Goal: Task Accomplishment & Management: Complete application form

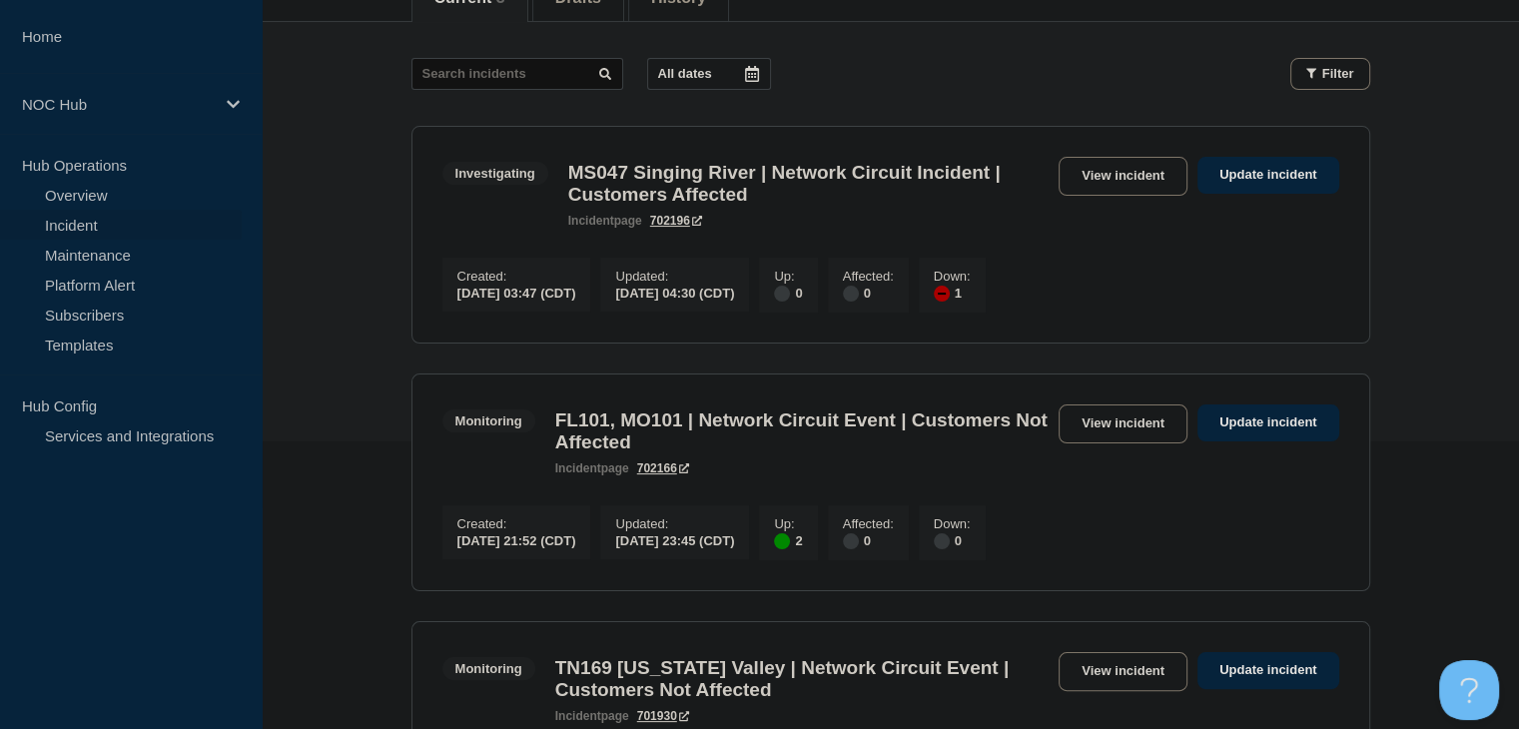
scroll to position [300, 0]
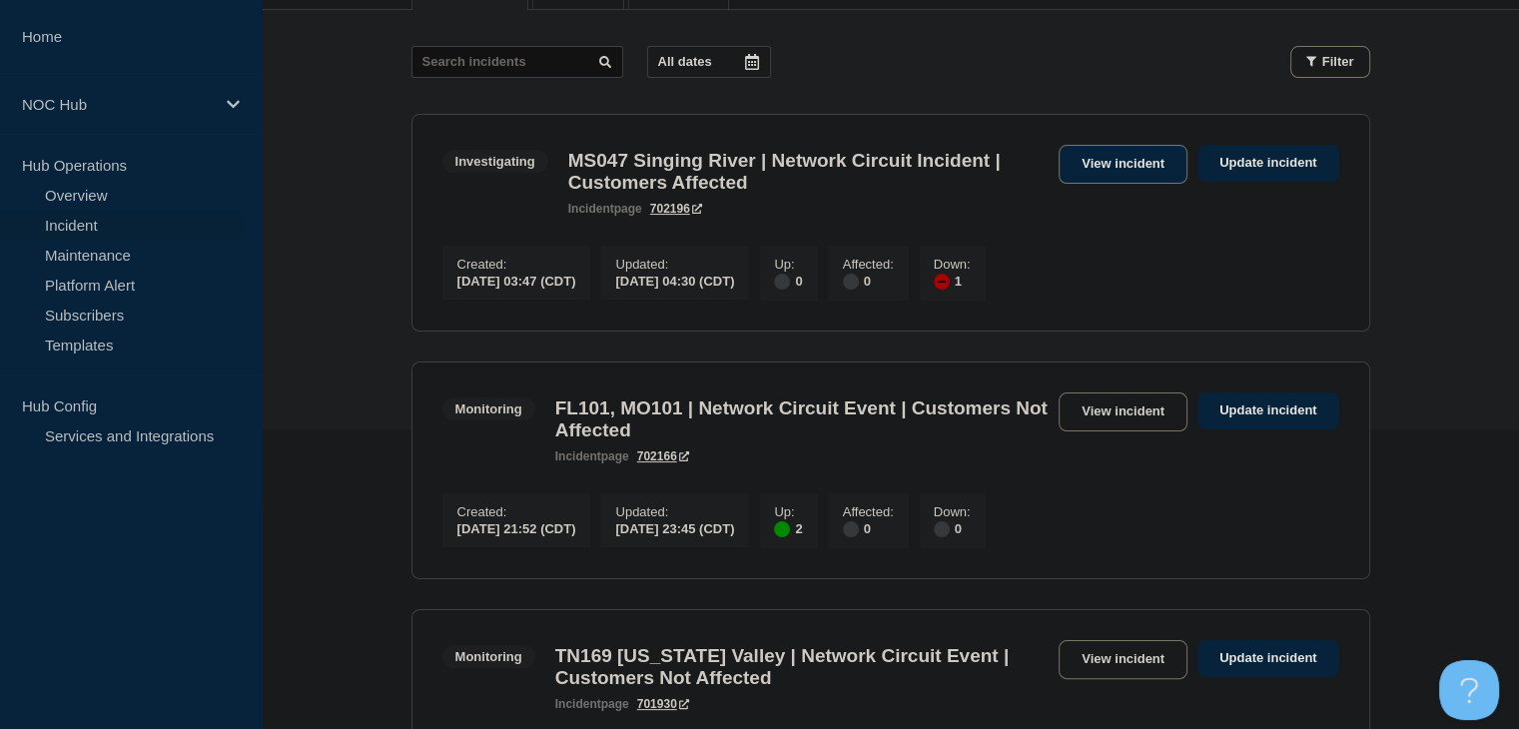
click at [1092, 167] on link "View incident" at bounding box center [1123, 164] width 129 height 39
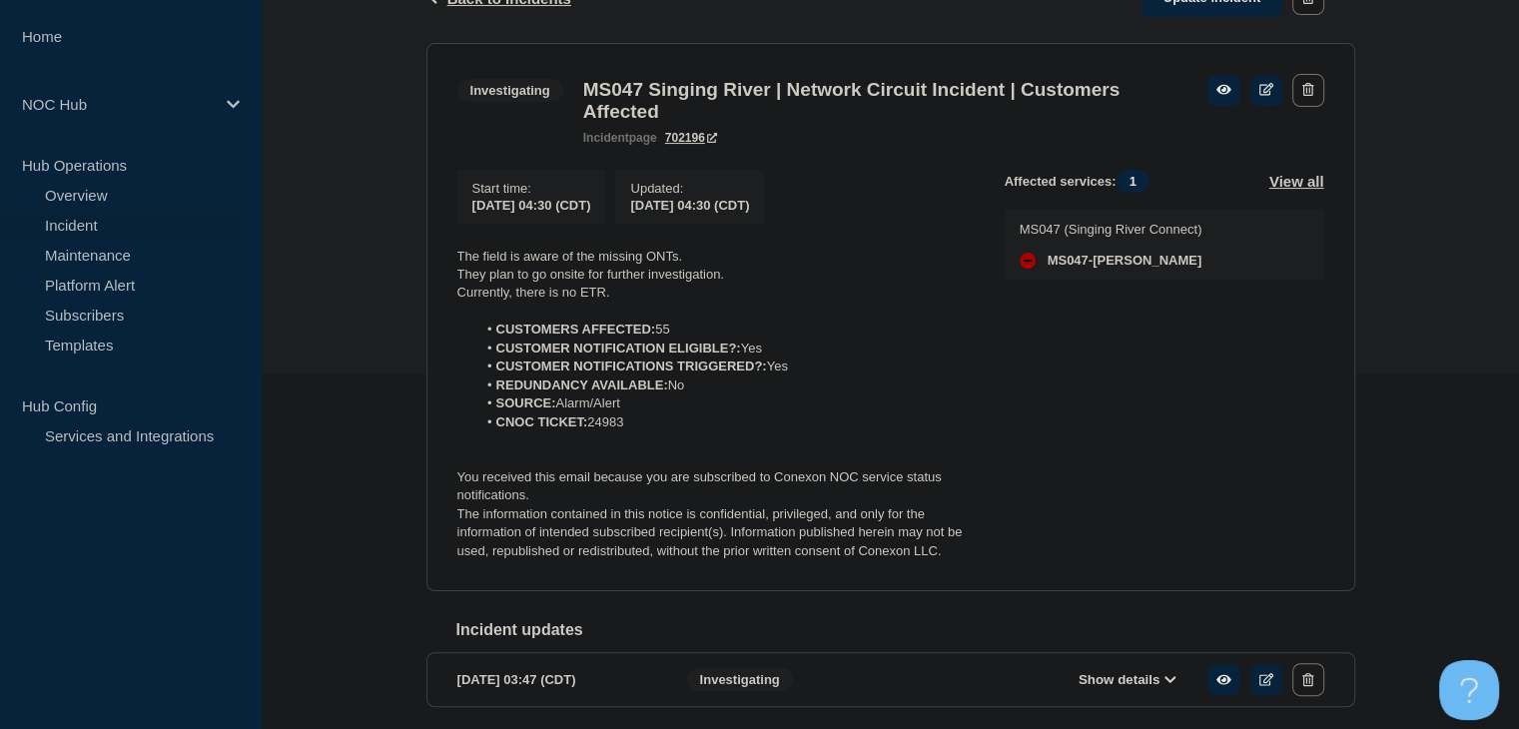
scroll to position [399, 0]
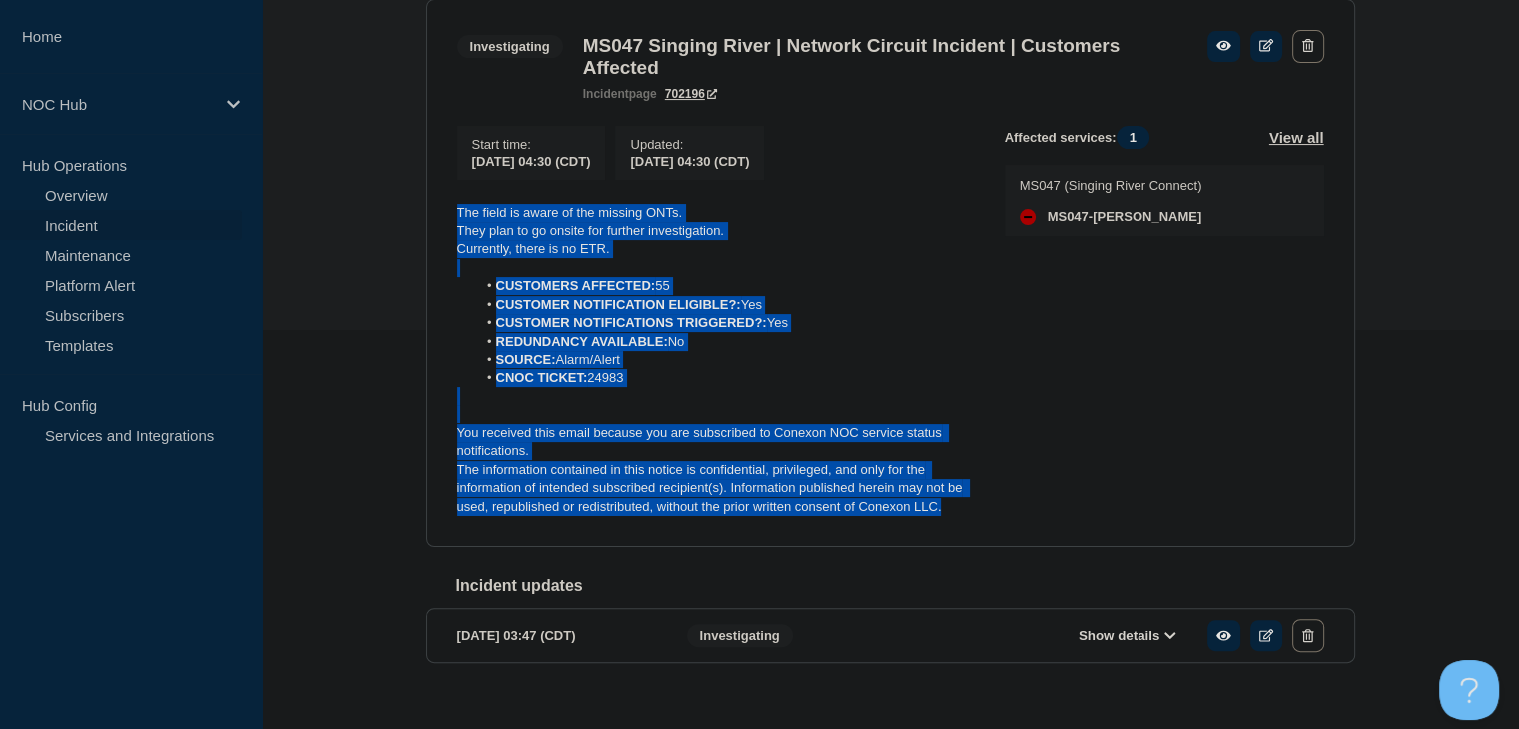
drag, startPoint x: 950, startPoint y: 524, endPoint x: 434, endPoint y: 213, distance: 602.2
click at [434, 213] on section "Investigating MS047 Singing River | Network Circuit Incident | Customers Affect…" at bounding box center [890, 273] width 929 height 549
copy div "The field is aware of the missing ONTs. They plan to go onsite for further inve…"
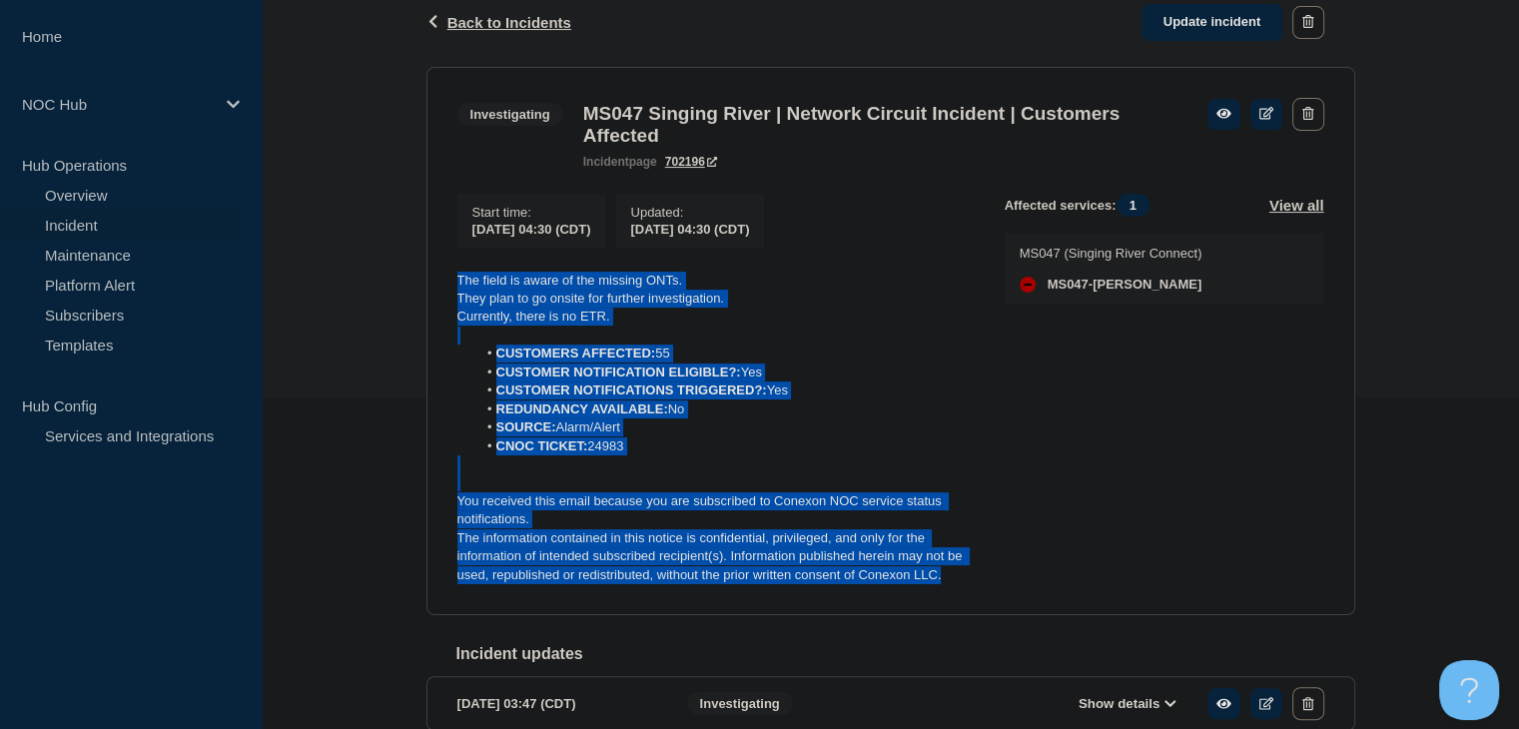
scroll to position [200, 0]
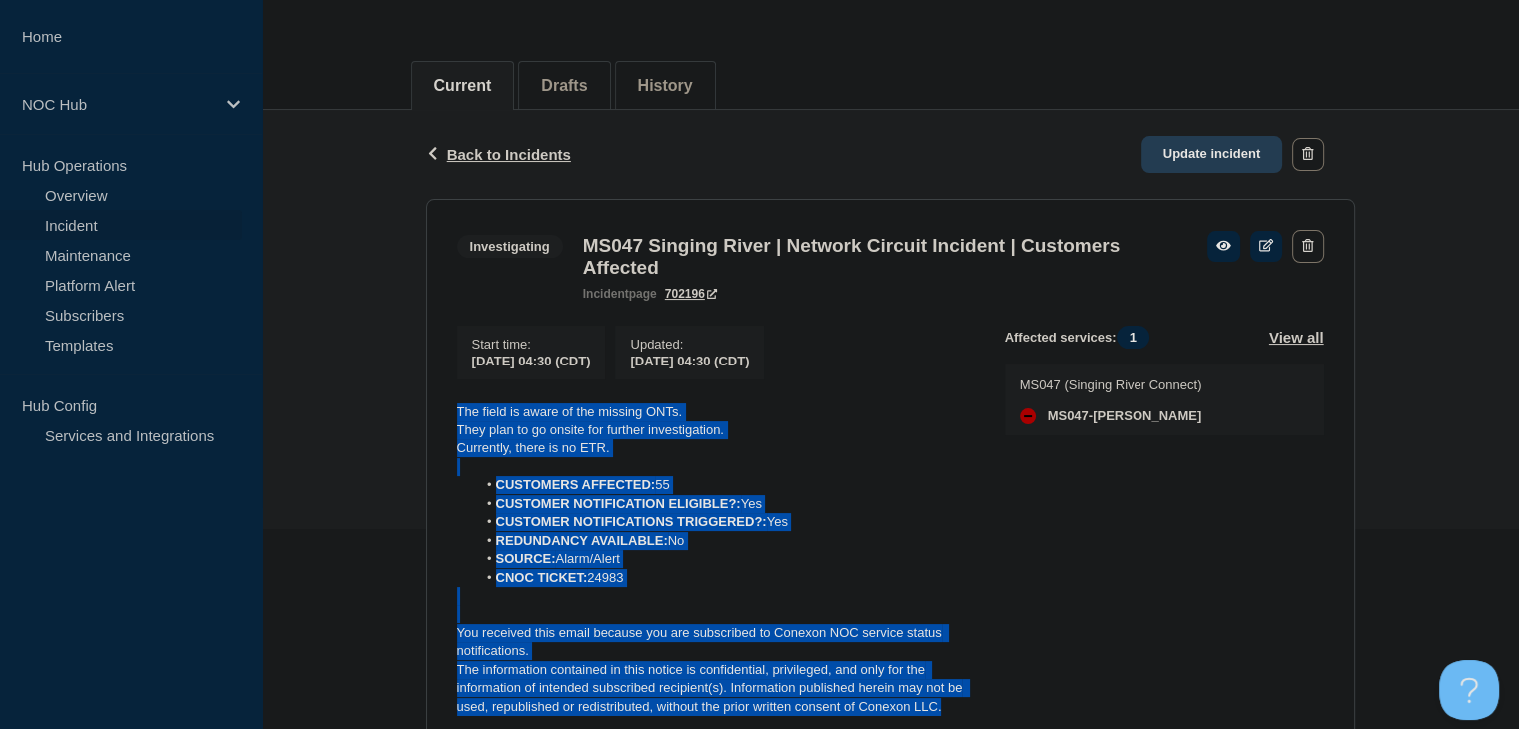
click at [1215, 157] on link "Update incident" at bounding box center [1212, 154] width 142 height 37
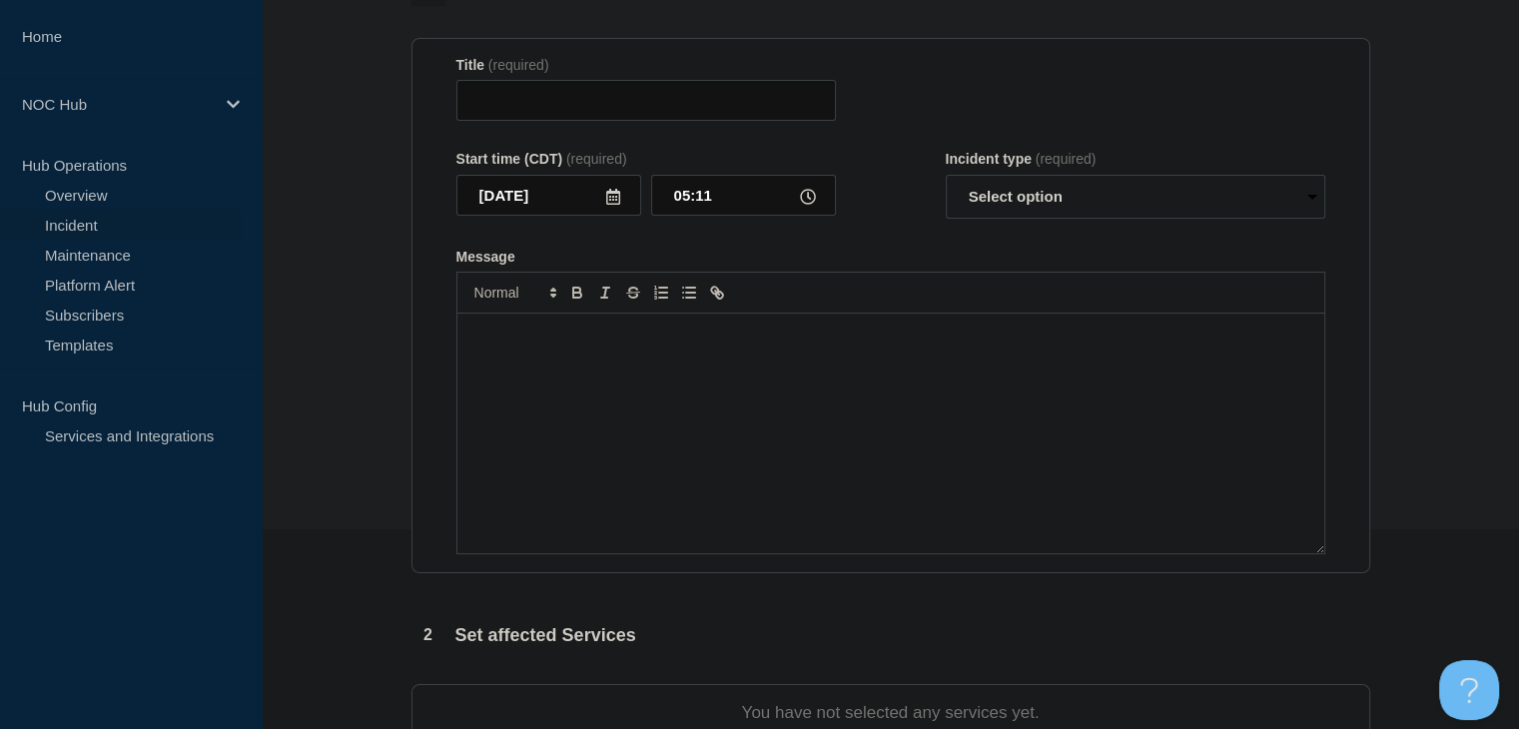
type input "MS047 Singing River | Network Circuit Incident | Customers Affected"
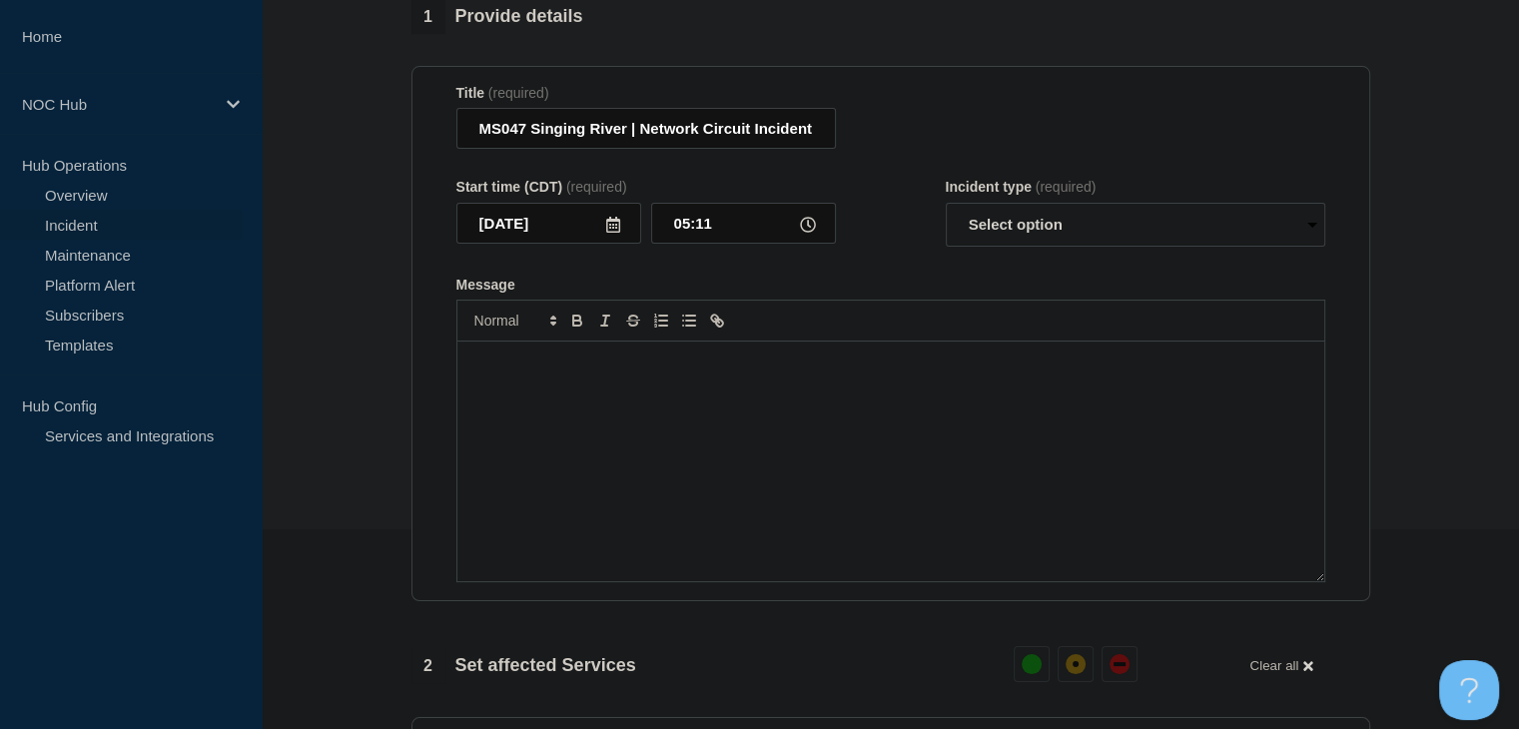
click at [806, 474] on div "Message" at bounding box center [890, 462] width 867 height 240
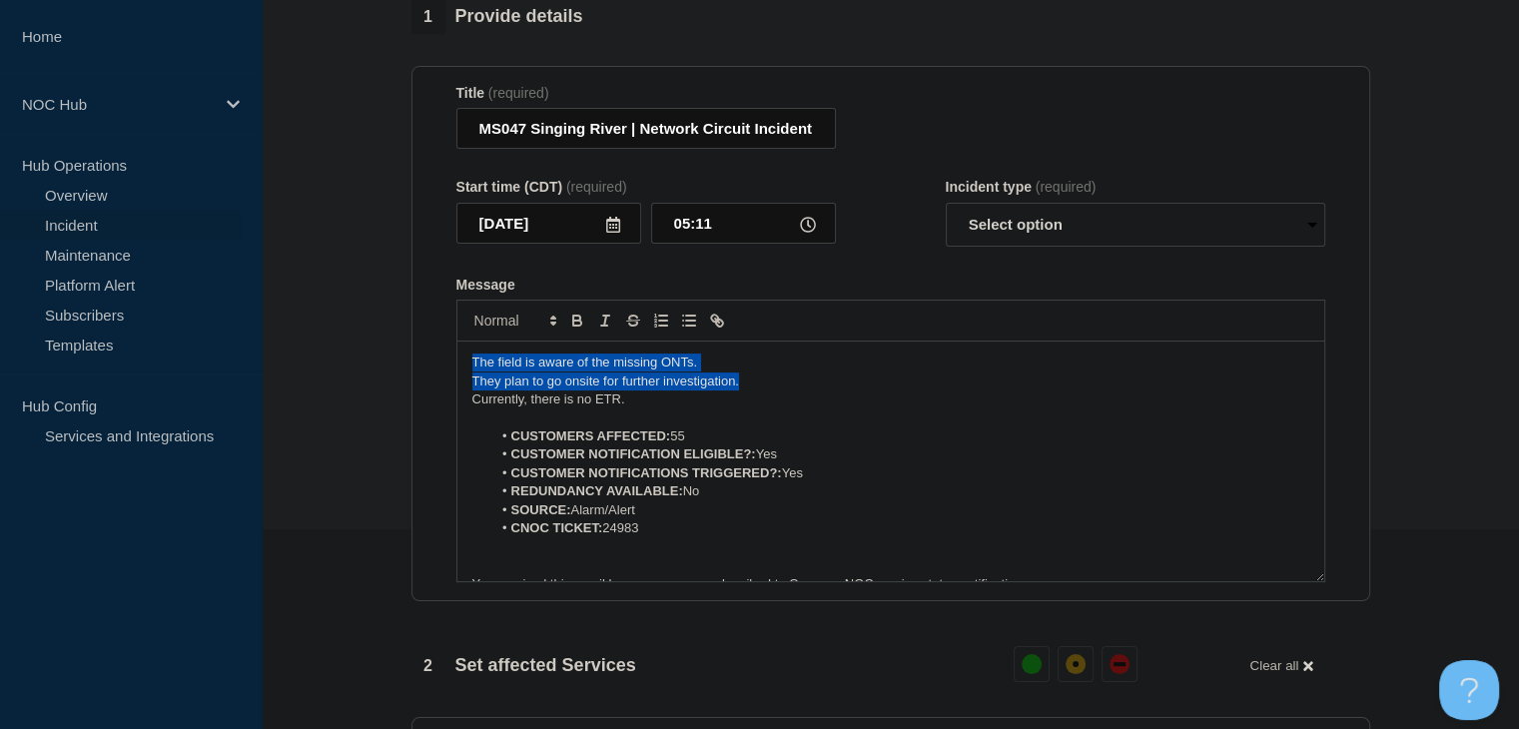
drag, startPoint x: 762, startPoint y: 392, endPoint x: 460, endPoint y: 371, distance: 302.3
click at [460, 371] on div "The field is aware of the missing ONTs. They plan to go onsite for further inve…" at bounding box center [890, 462] width 867 height 240
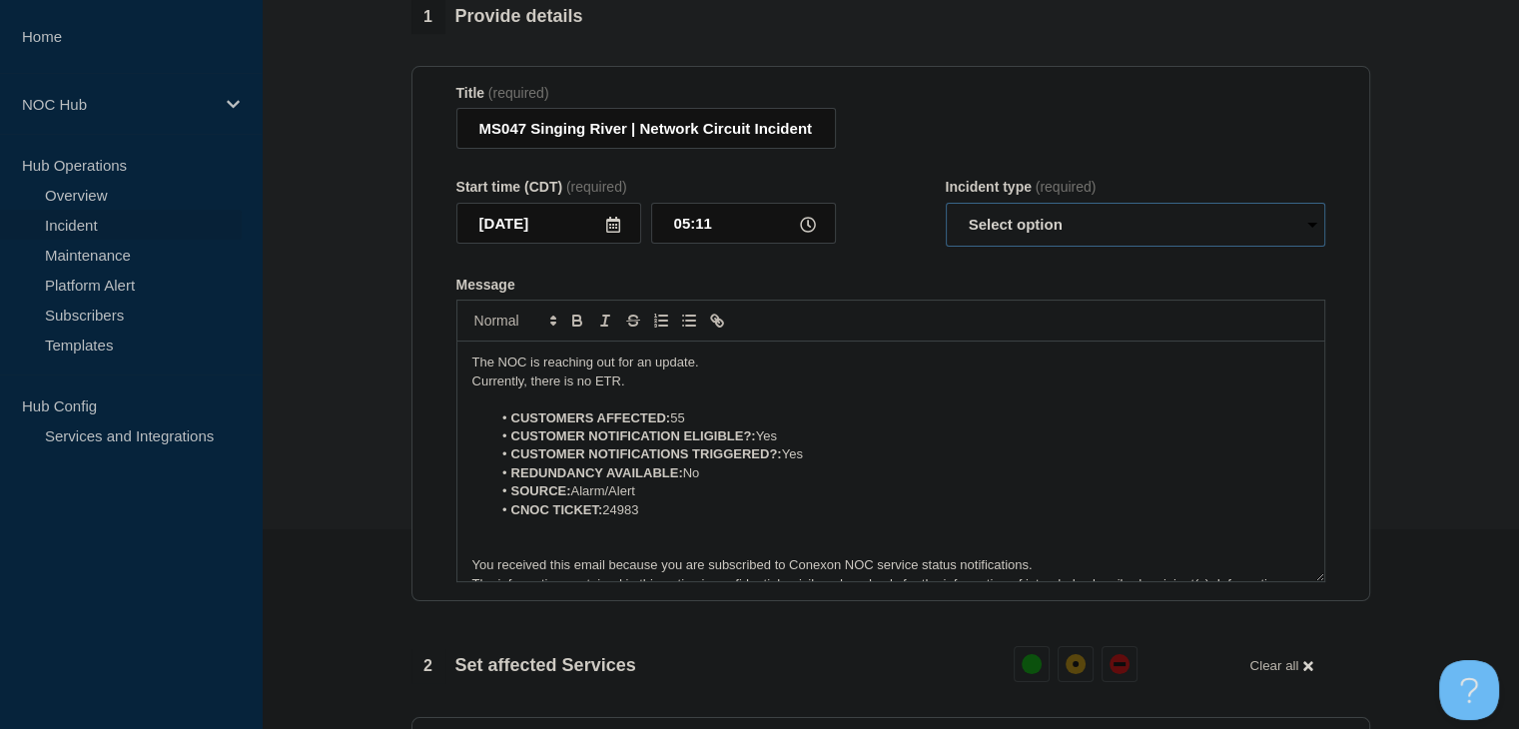
drag, startPoint x: 970, startPoint y: 227, endPoint x: 974, endPoint y: 255, distance: 28.2
click at [970, 227] on select "Select option Investigating Identified Monitoring Resolved" at bounding box center [1135, 225] width 379 height 44
select select "investigating"
click at [946, 215] on select "Select option Investigating Identified Monitoring Resolved" at bounding box center [1135, 225] width 379 height 44
click at [892, 278] on form "Title (required) MS047 Singing River | Network Circuit Incident | Customers Aff…" at bounding box center [890, 334] width 869 height 498
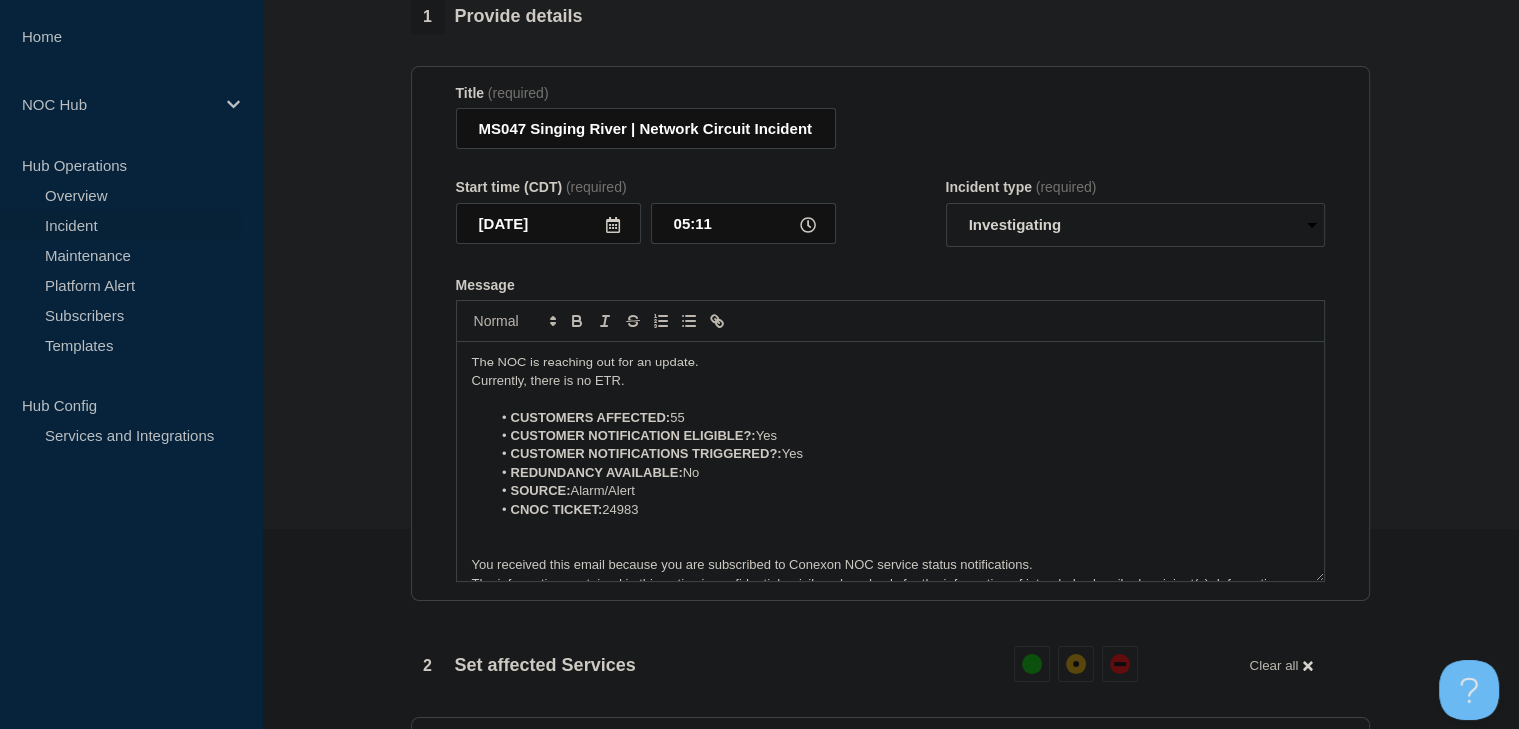
scroll to position [899, 0]
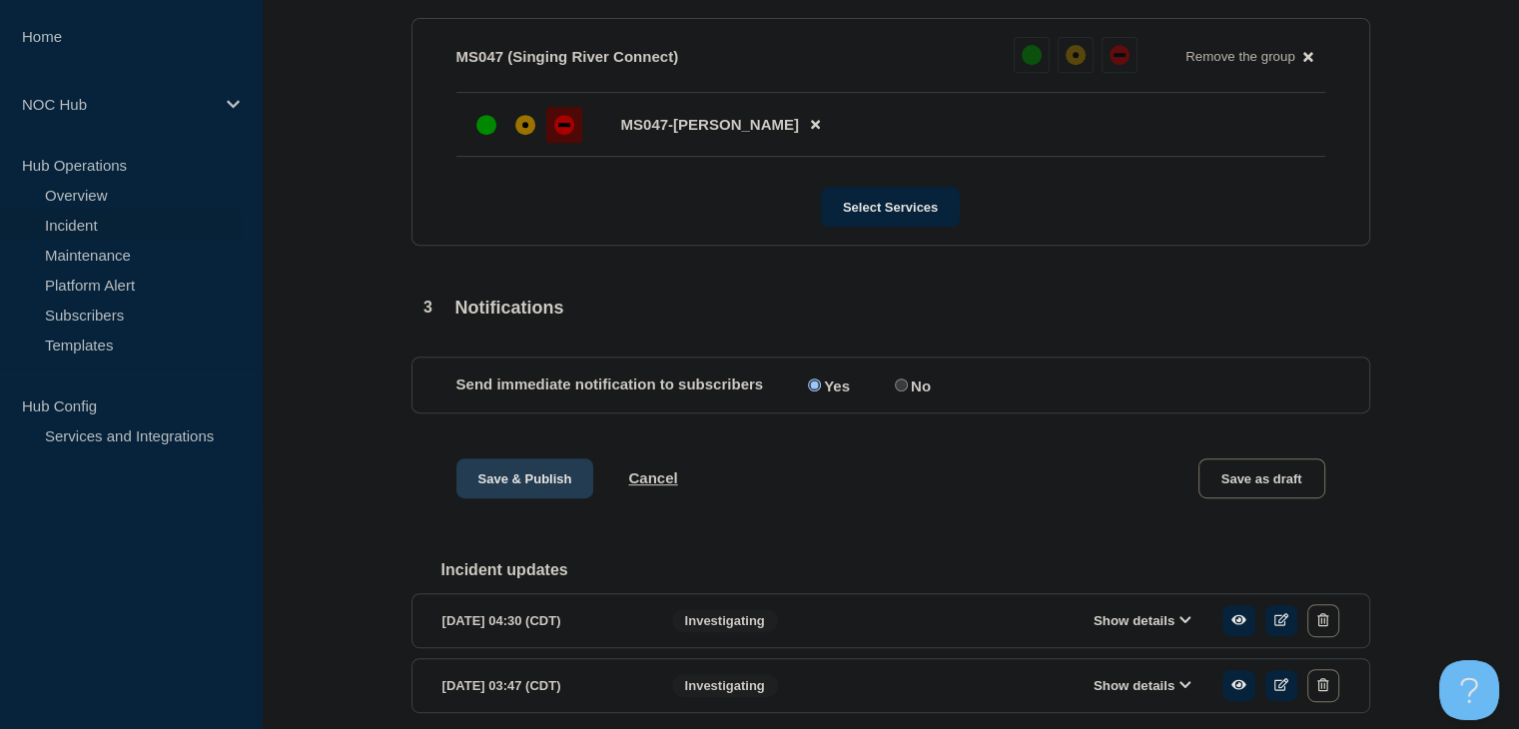
click at [499, 498] on button "Save & Publish" at bounding box center [525, 478] width 138 height 40
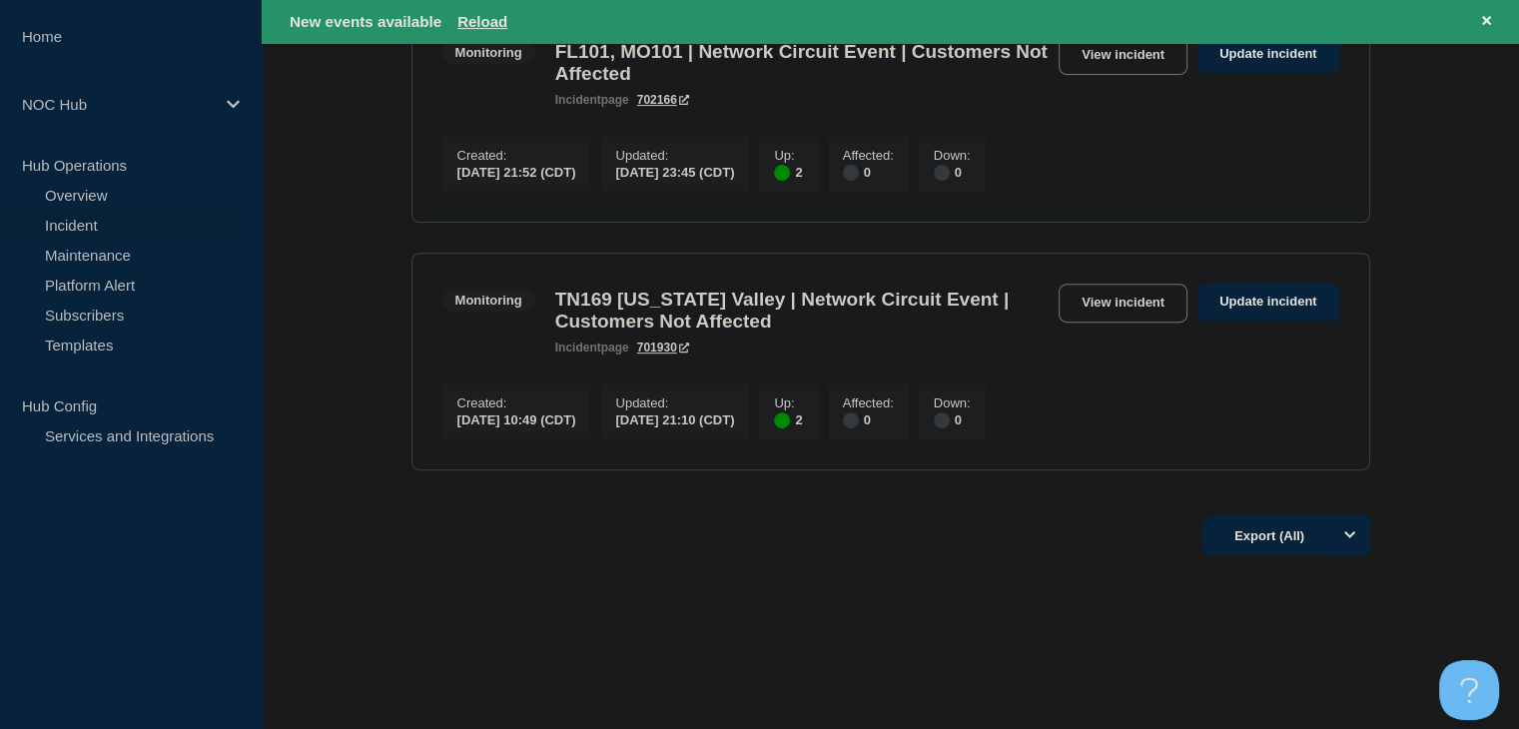
scroll to position [699, 0]
click at [499, 21] on button "Reload" at bounding box center [482, 21] width 50 height 17
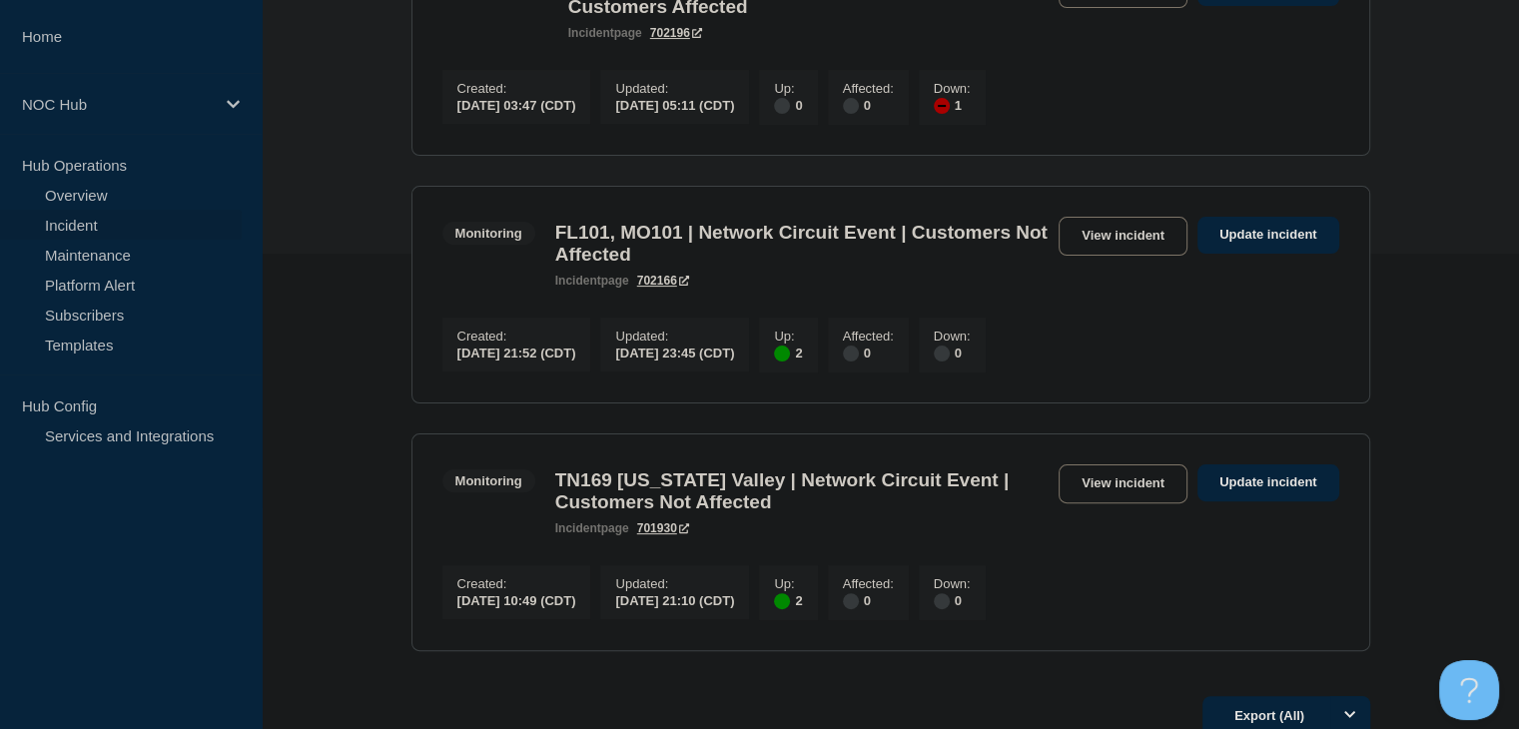
scroll to position [257, 0]
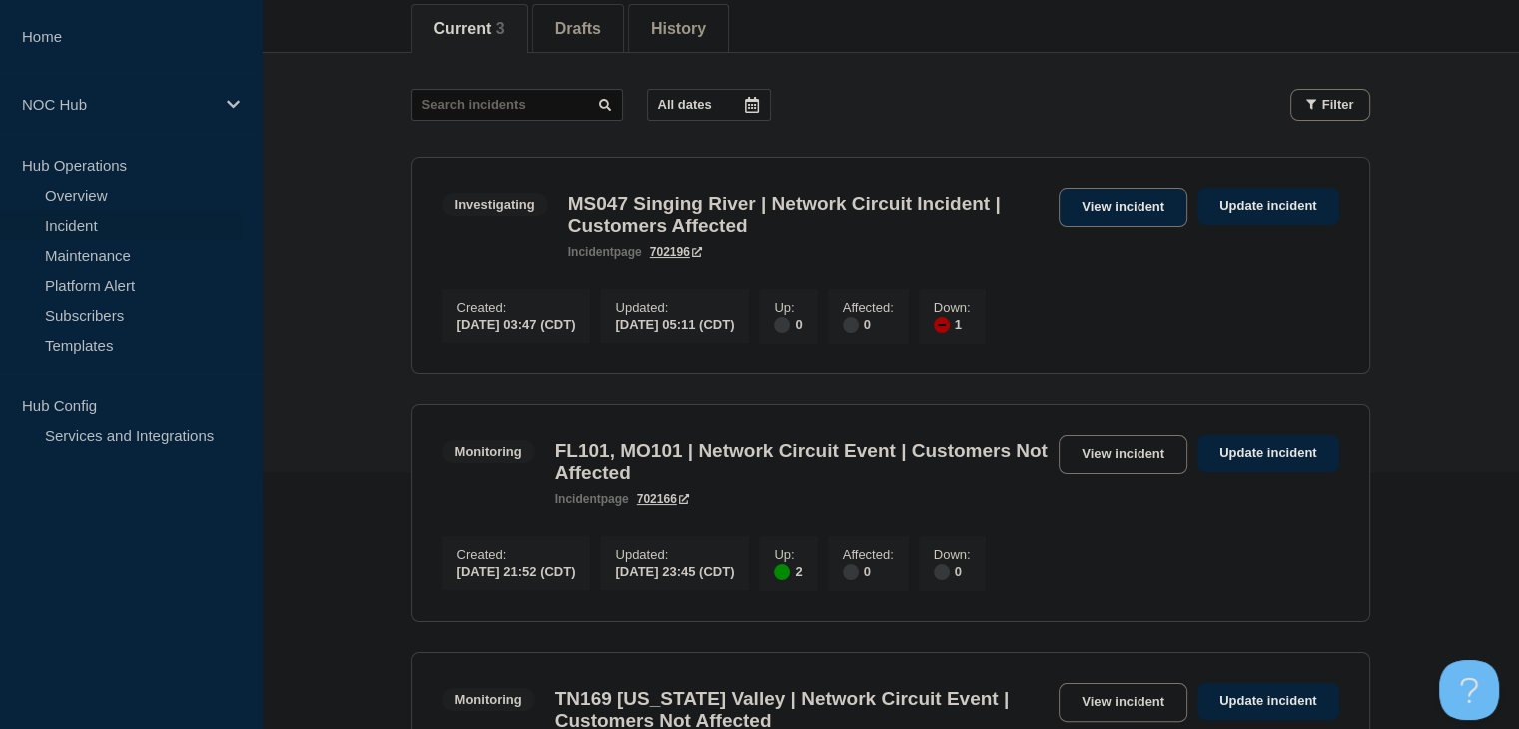
click at [1127, 208] on link "View incident" at bounding box center [1123, 207] width 129 height 39
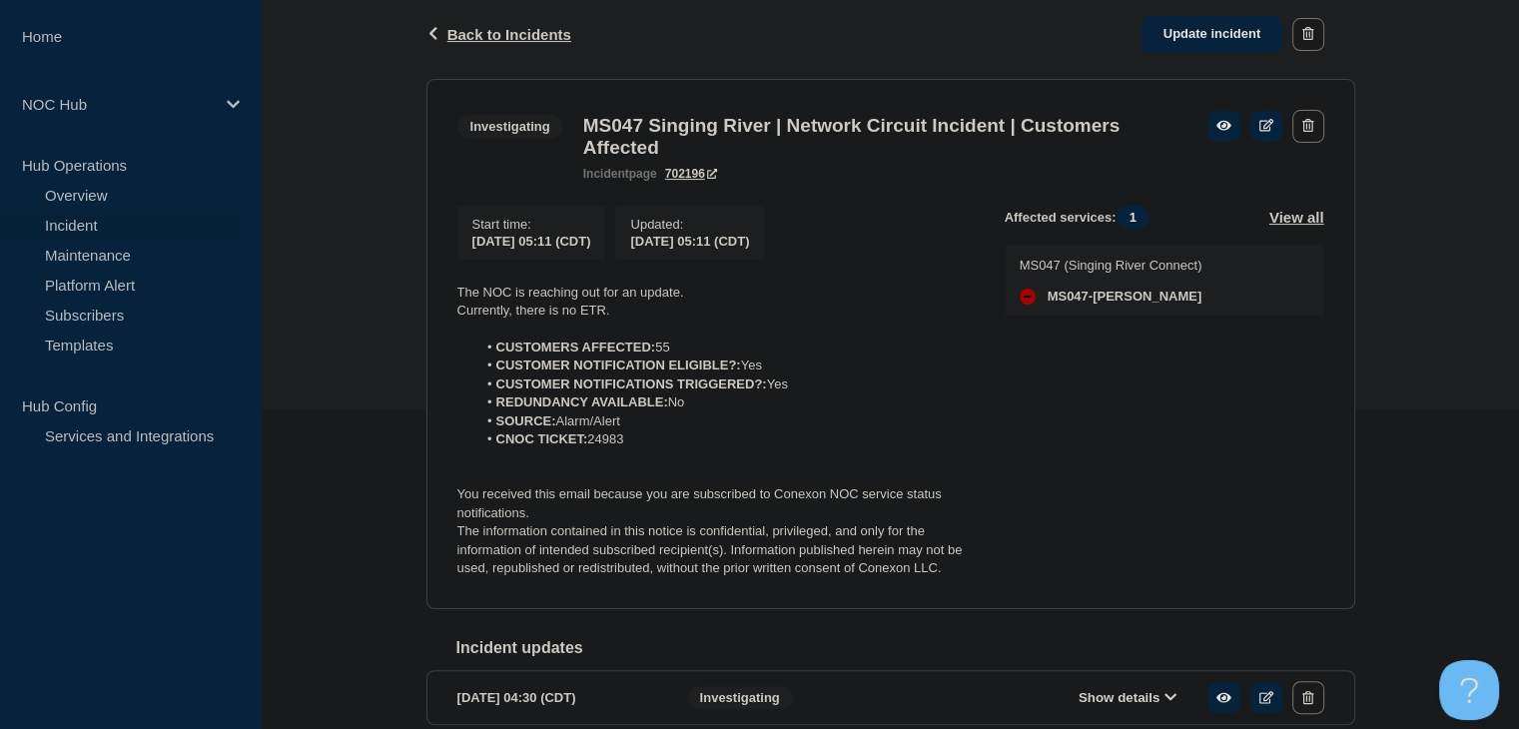
scroll to position [488, 0]
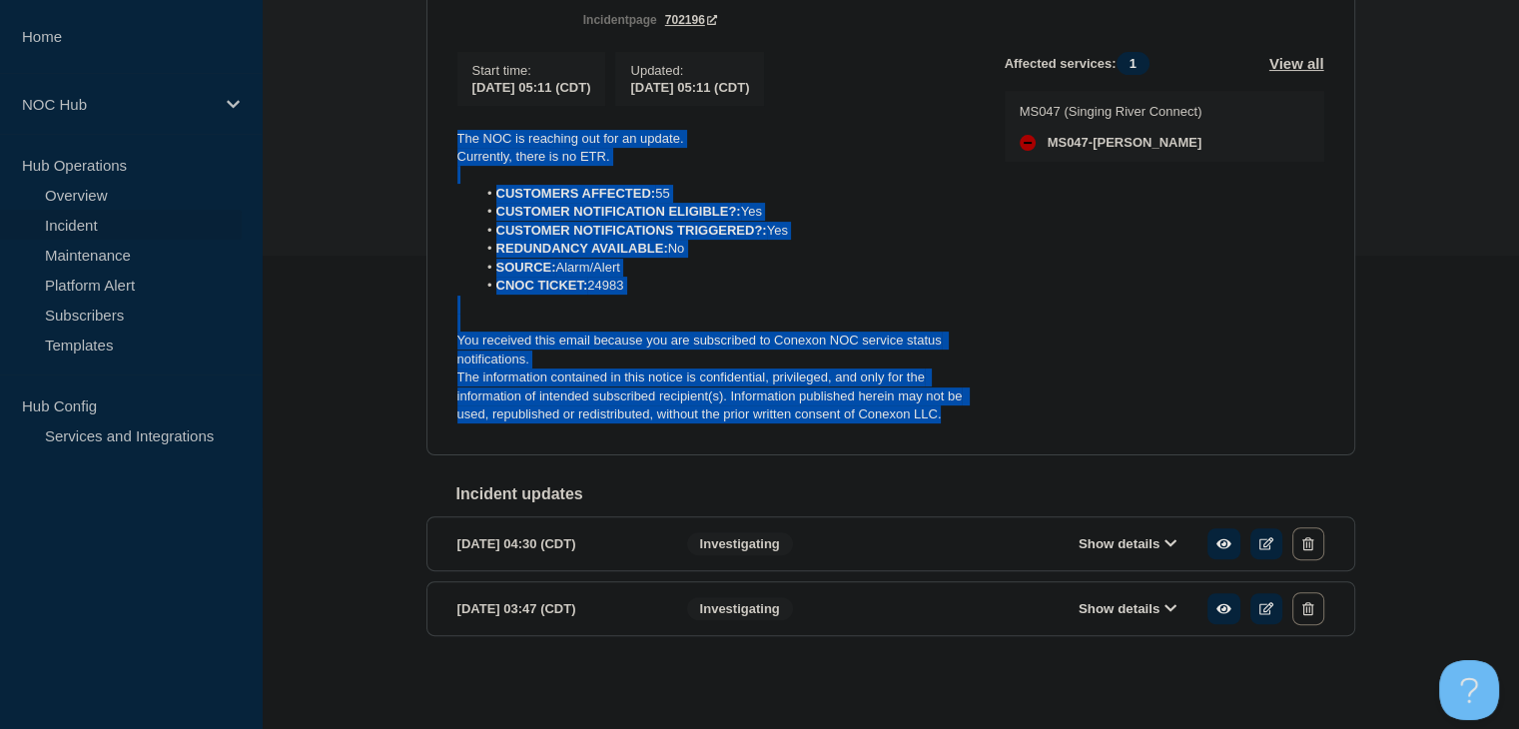
drag, startPoint x: 952, startPoint y: 419, endPoint x: 404, endPoint y: 121, distance: 623.4
click at [347, 116] on div "Back Back to Incidents Update incident Investigating MS047 Singing River | Netw…" at bounding box center [890, 268] width 1257 height 864
copy div "The NOC is reaching out for an update. Currently, there is no ETR. CUSTOMERS AF…"
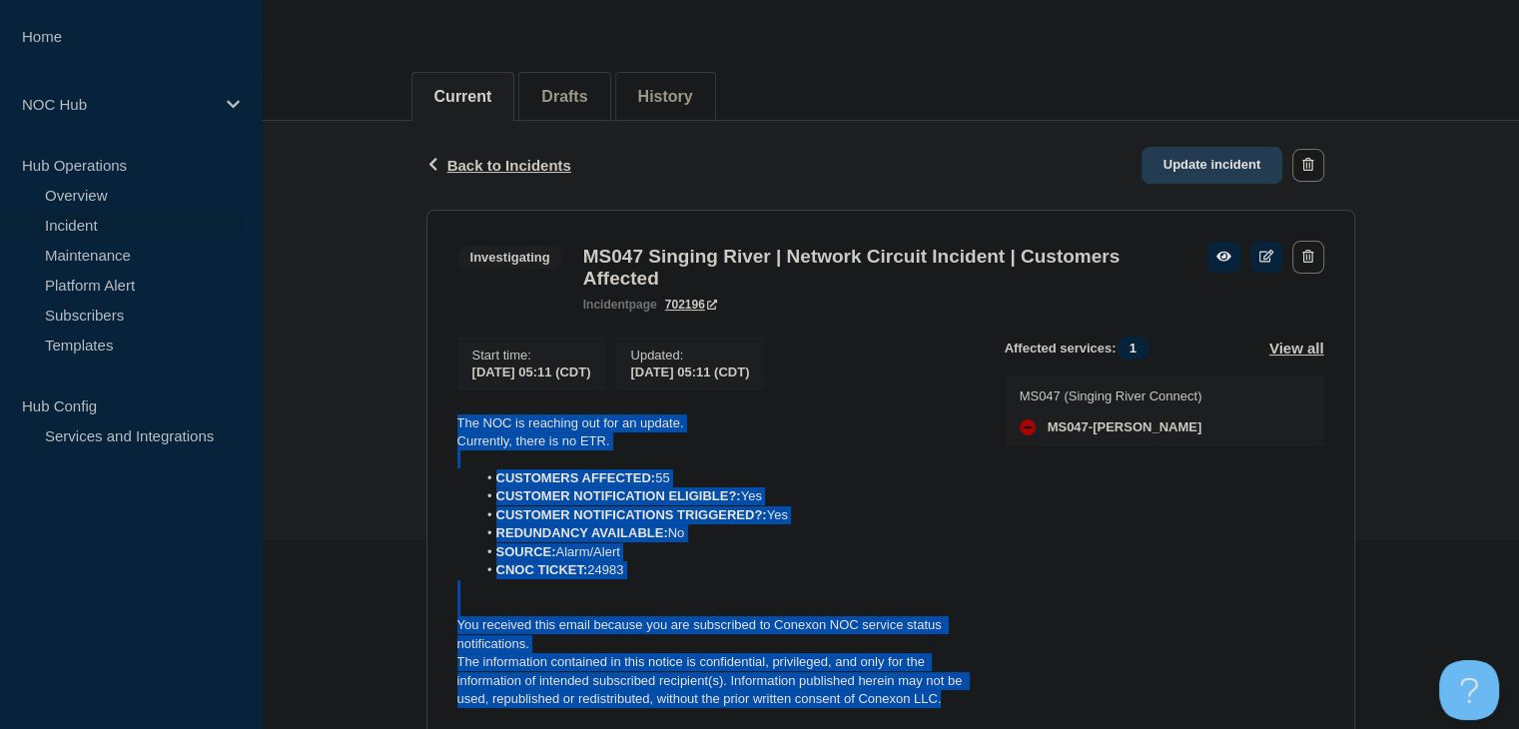
click at [1216, 181] on link "Update incident" at bounding box center [1212, 165] width 142 height 37
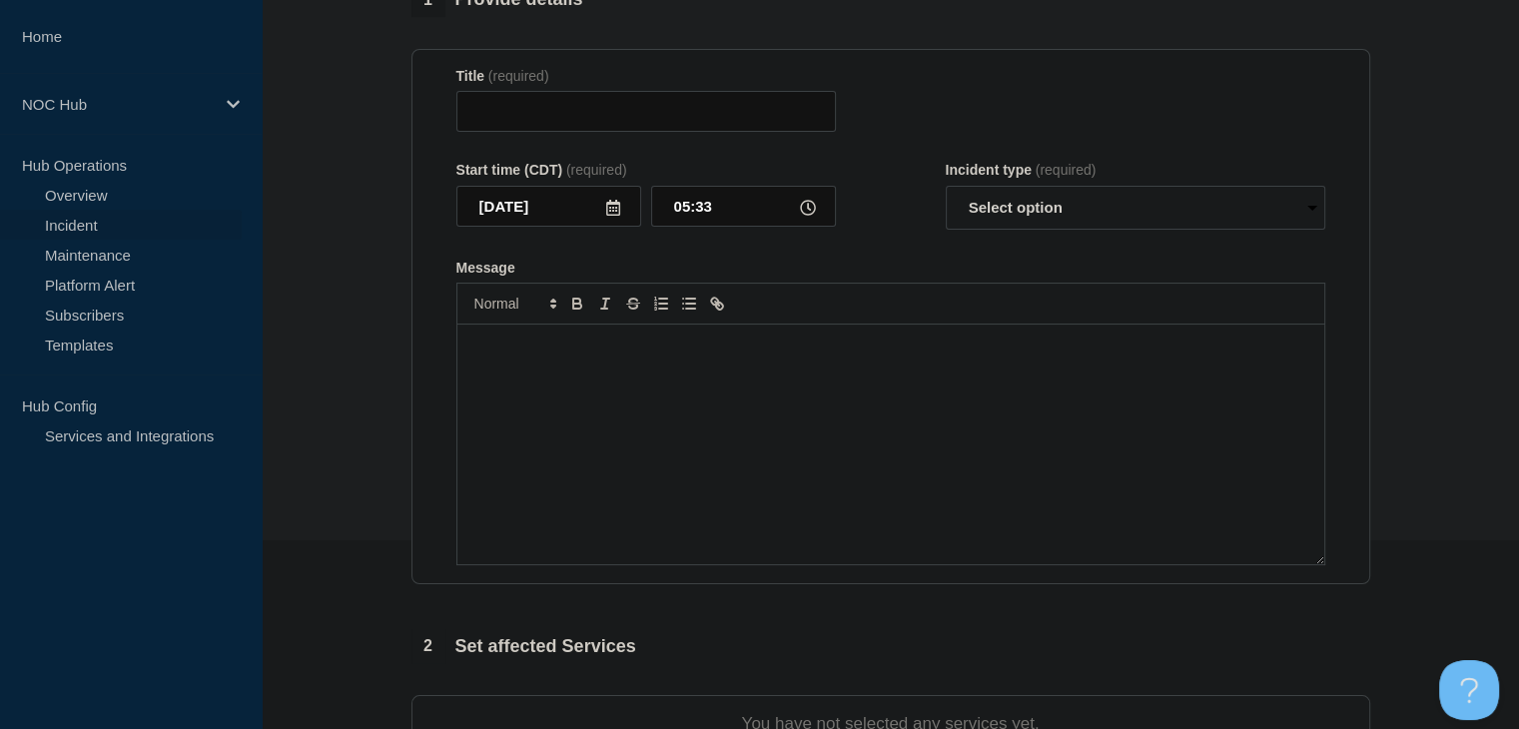
type input "MS047 Singing River | Network Circuit Incident | Customers Affected"
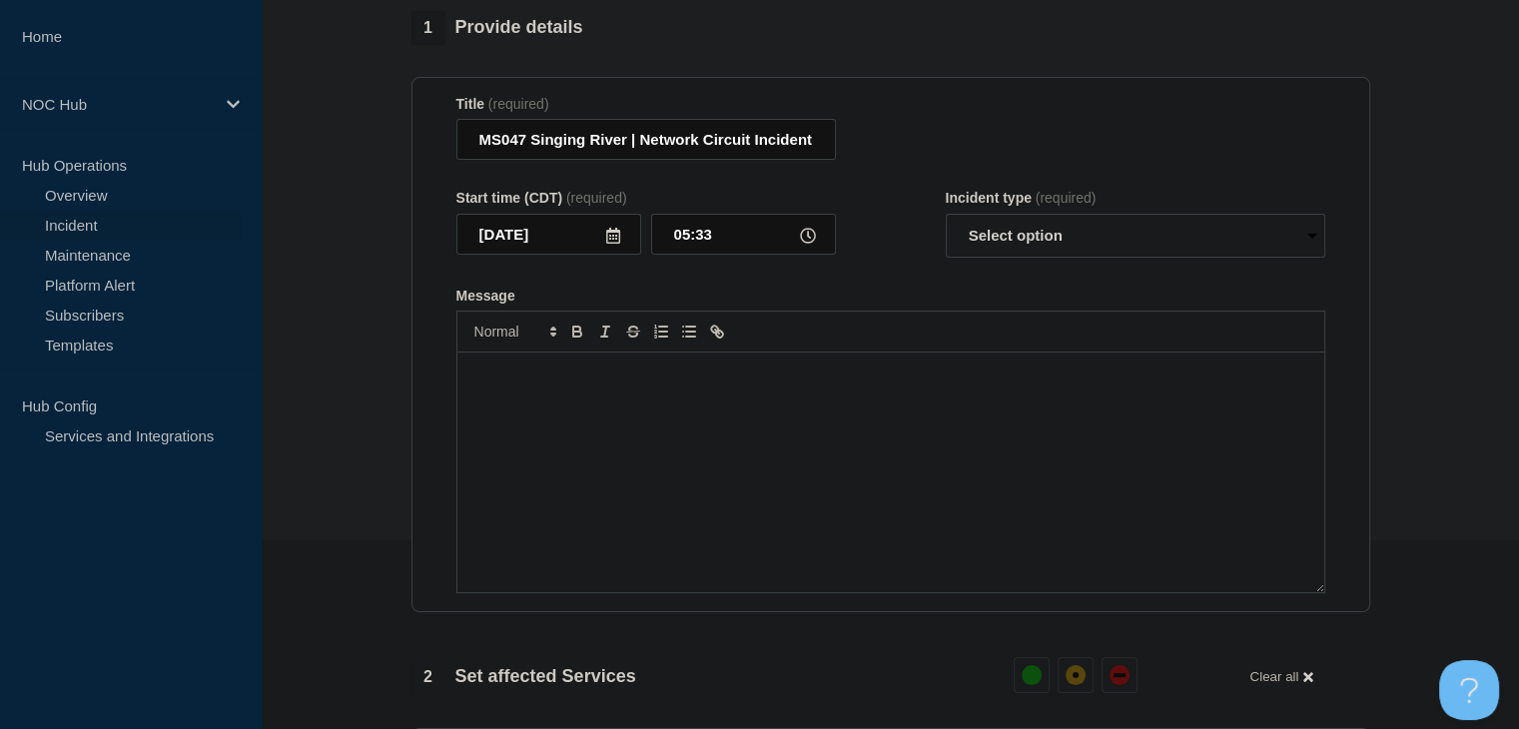
click at [763, 418] on div "Message" at bounding box center [890, 473] width 867 height 240
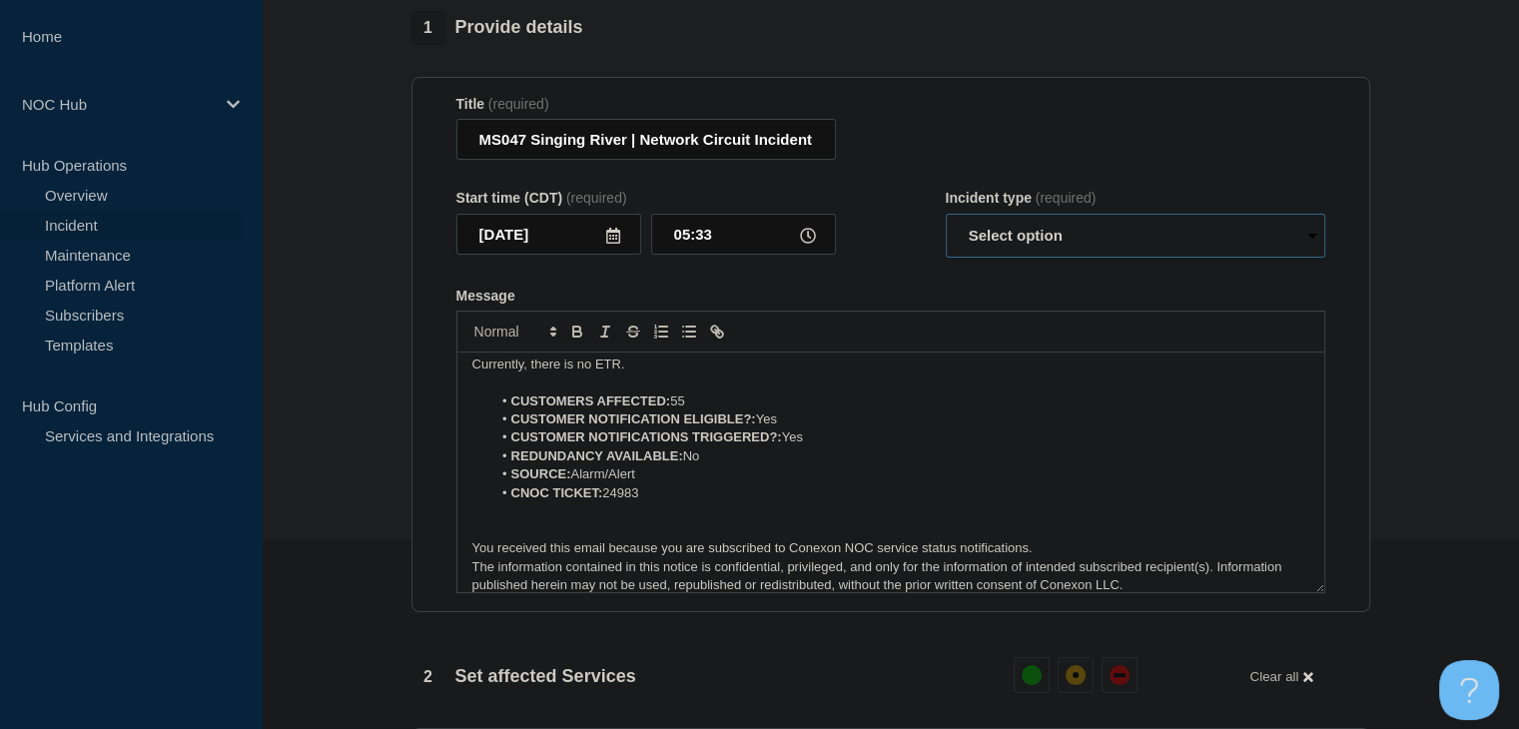
click at [979, 254] on select "Select option Investigating Identified Monitoring Resolved" at bounding box center [1135, 236] width 379 height 44
select select "investigating"
click at [946, 225] on select "Select option Investigating Identified Monitoring Resolved" at bounding box center [1135, 236] width 379 height 44
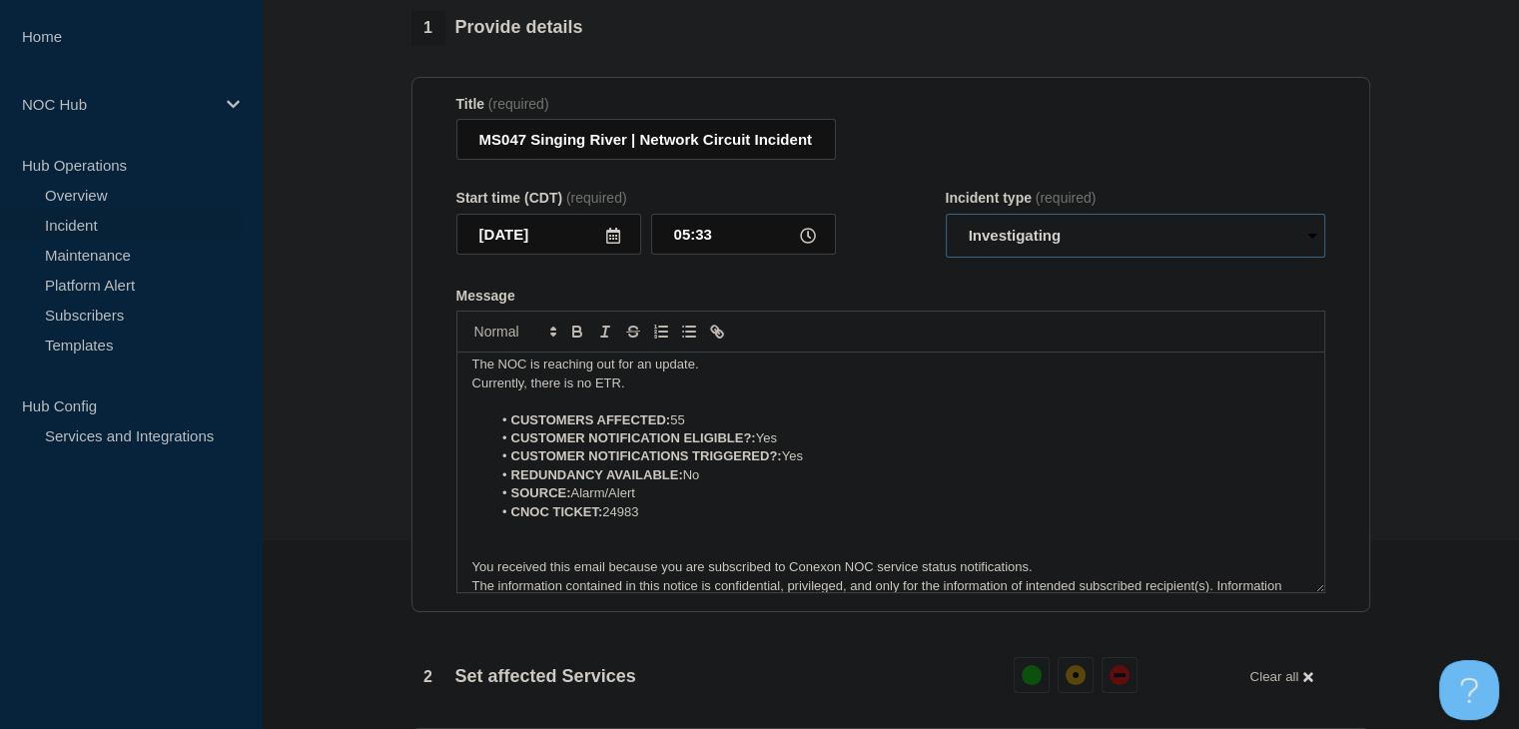
scroll to position [0, 0]
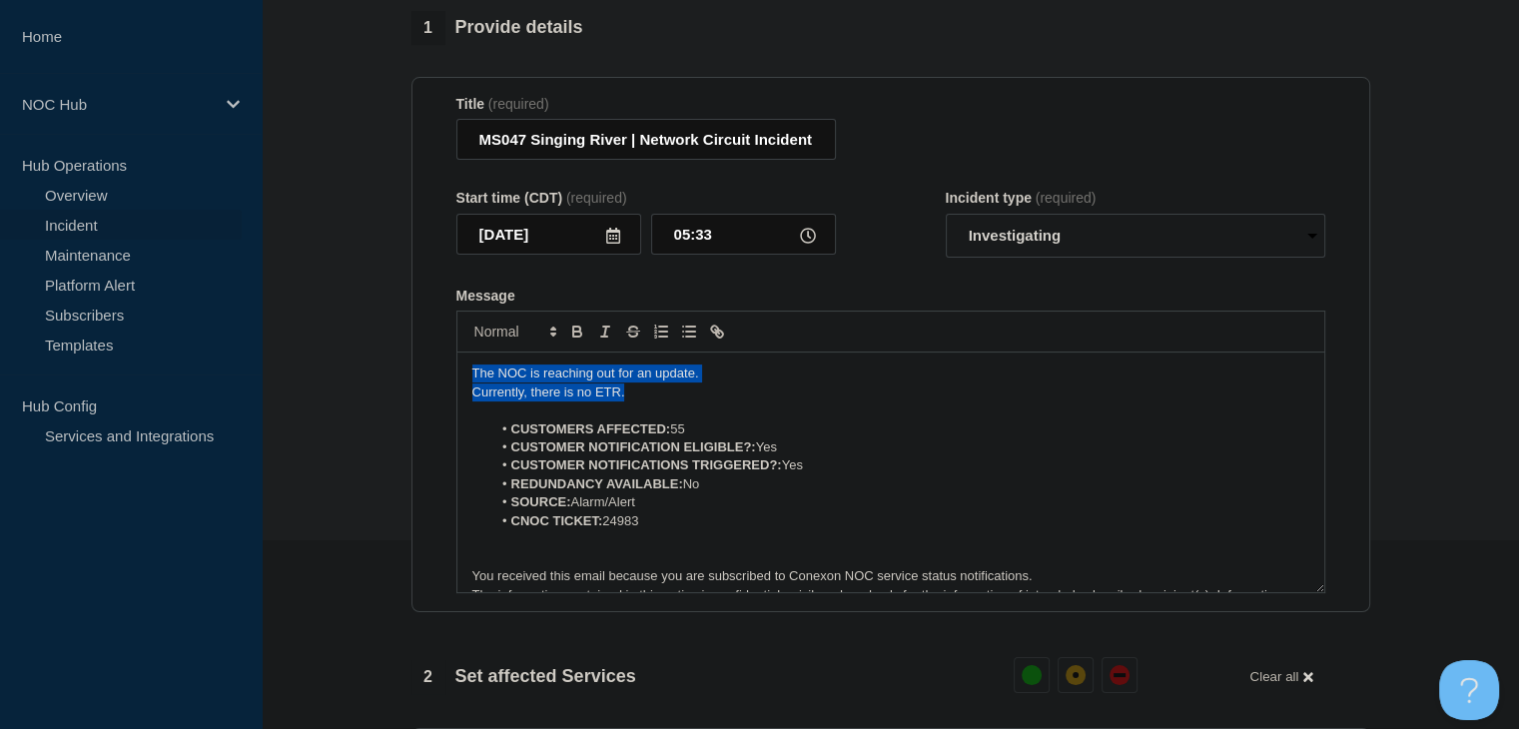
drag, startPoint x: 630, startPoint y: 410, endPoint x: 318, endPoint y: 361, distance: 316.5
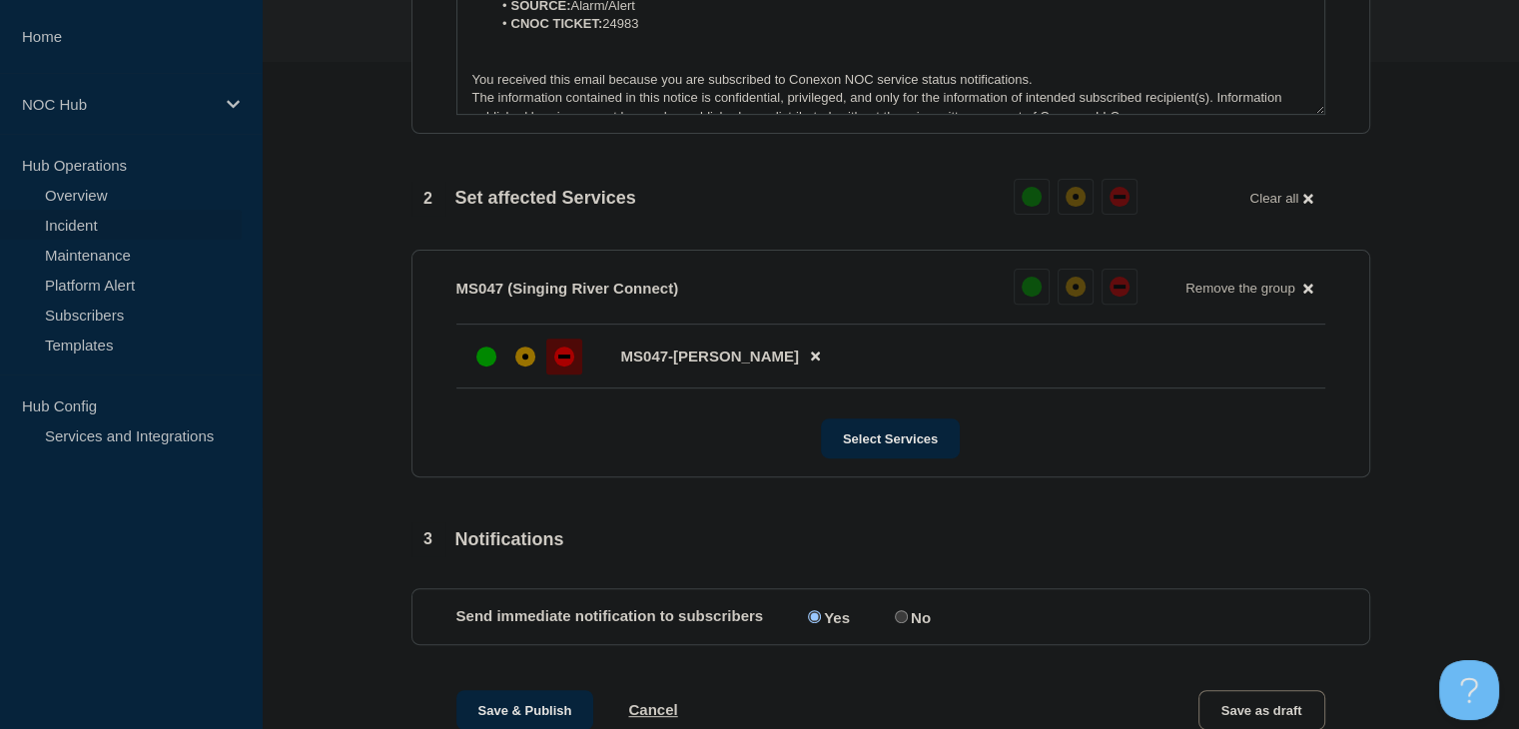
scroll to position [1059, 0]
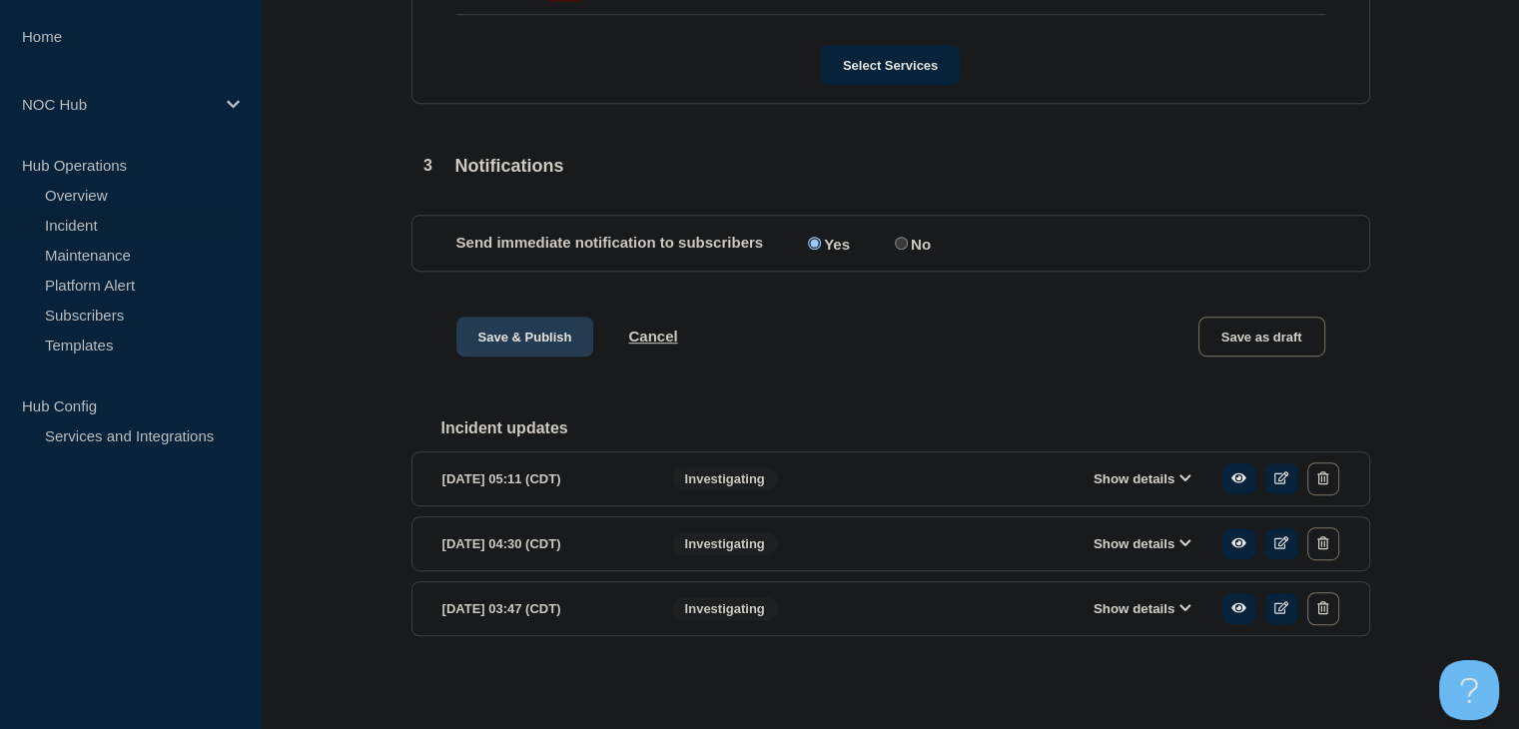
click at [551, 341] on button "Save & Publish" at bounding box center [525, 337] width 138 height 40
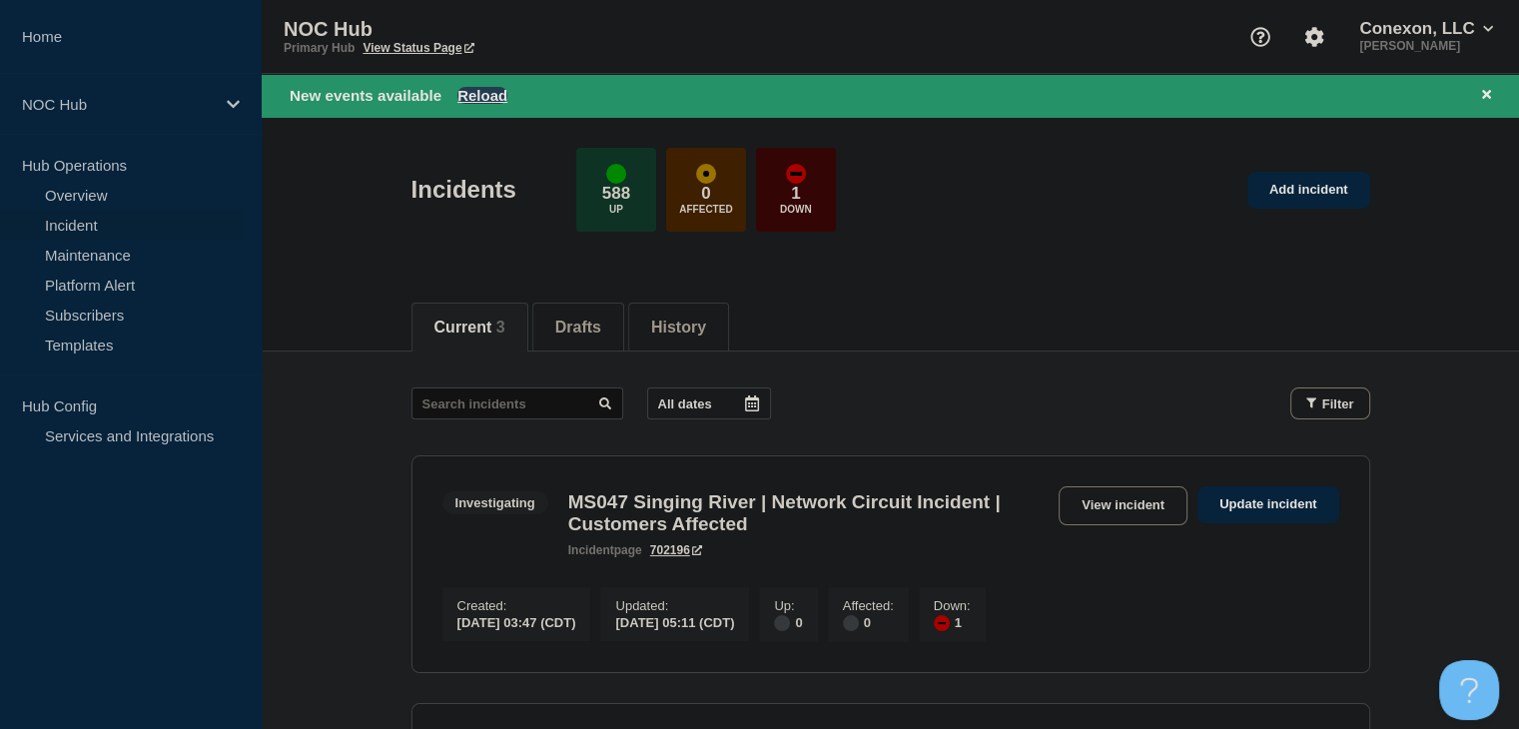
click at [479, 96] on button "Reload" at bounding box center [482, 95] width 50 height 17
